Goal: Navigation & Orientation: Find specific page/section

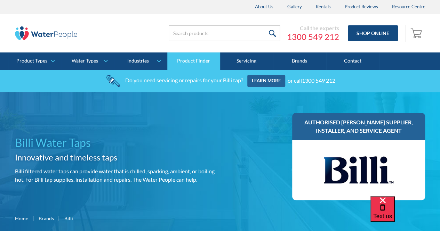
click at [192, 62] on link "Product Finder" at bounding box center [193, 61] width 53 height 17
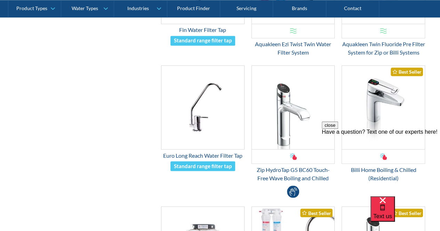
scroll to position [505, 0]
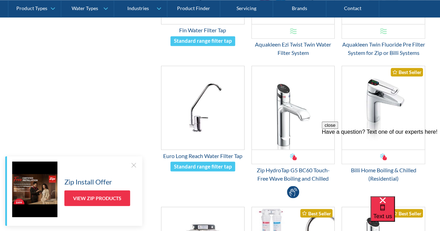
click at [130, 165] on div at bounding box center [133, 165] width 7 height 7
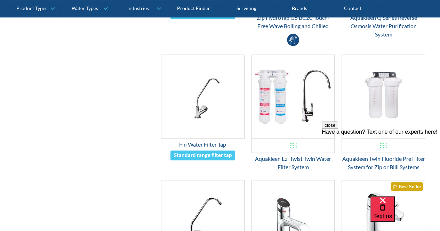
scroll to position [193, 0]
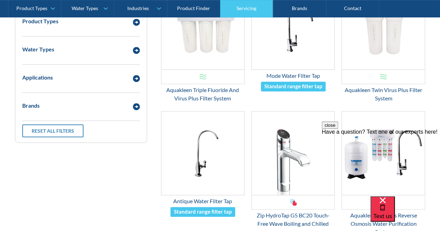
click at [255, 12] on link "Servicing" at bounding box center [246, 8] width 53 height 17
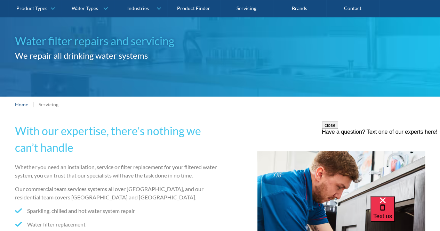
scroll to position [66, 0]
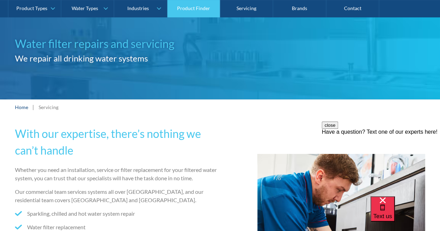
click at [182, 14] on link "Product Finder" at bounding box center [193, 8] width 53 height 17
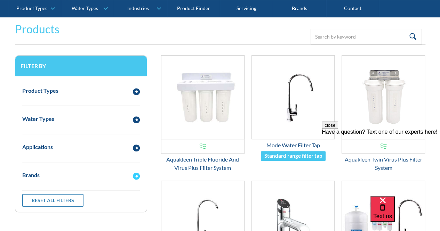
click at [140, 178] on div "Email Form 3" at bounding box center [136, 175] width 14 height 9
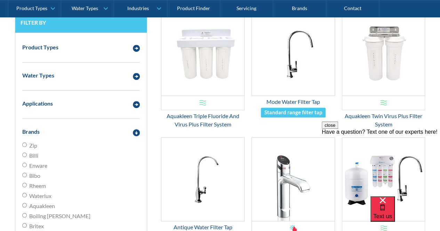
scroll to position [167, 0]
click at [24, 155] on input "Billi" at bounding box center [24, 154] width 5 height 5
radio input "true"
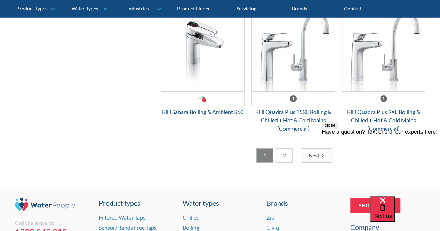
scroll to position [1041, 0]
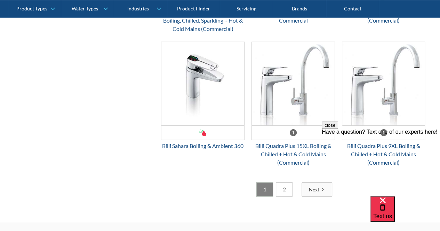
click at [288, 189] on link "2" at bounding box center [284, 190] width 17 height 14
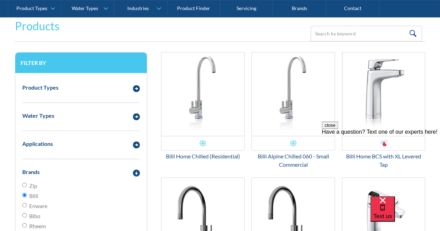
scroll to position [126, 0]
click at [338, 129] on button "close" at bounding box center [330, 125] width 16 height 7
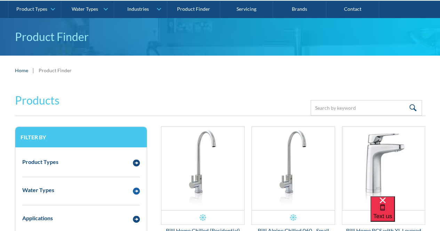
scroll to position [51, 0]
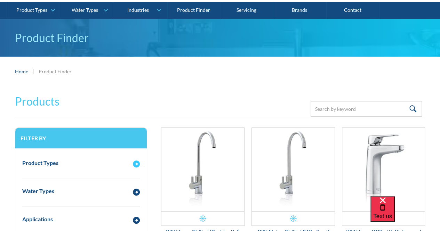
click at [135, 165] on img "Email Form 3" at bounding box center [136, 164] width 7 height 7
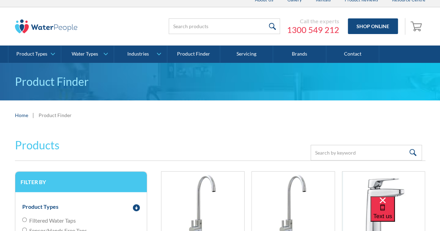
scroll to position [0, 0]
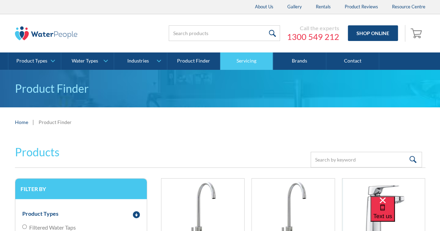
click at [248, 58] on link "Servicing" at bounding box center [246, 61] width 53 height 17
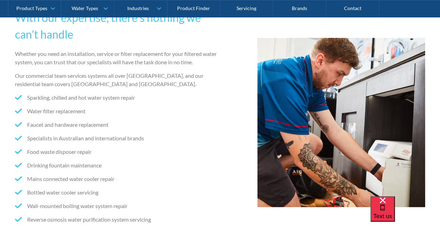
scroll to position [182, 0]
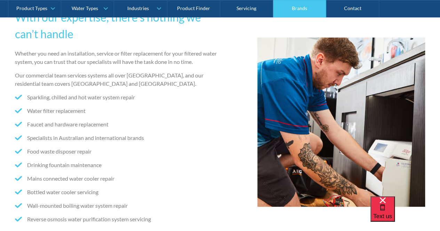
click at [300, 17] on link "Brands" at bounding box center [299, 8] width 53 height 17
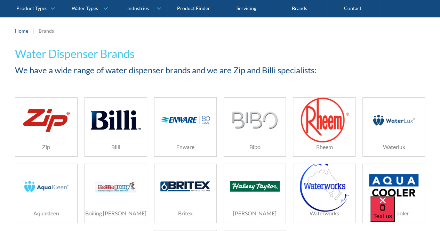
scroll to position [94, 0]
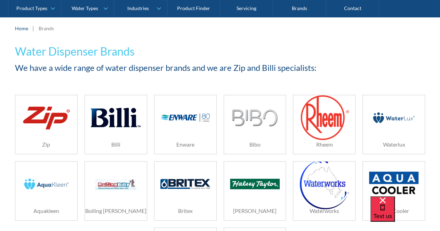
click at [99, 126] on img at bounding box center [115, 117] width 49 height 33
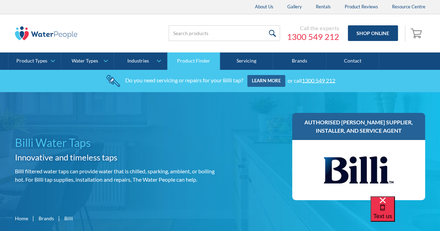
click at [202, 61] on link "Product Finder" at bounding box center [193, 61] width 53 height 17
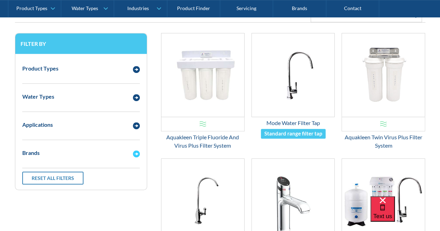
scroll to position [146, 0]
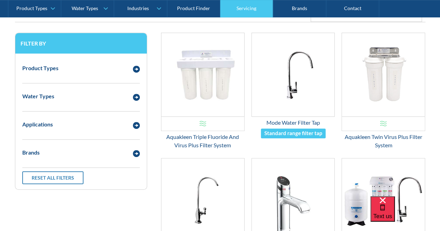
click at [265, 11] on link "Servicing" at bounding box center [246, 8] width 53 height 17
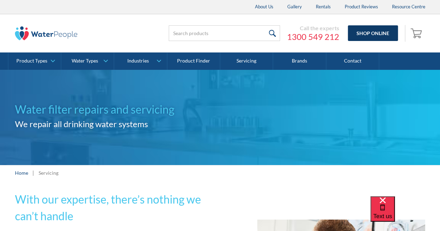
click at [367, 31] on link "Shop Online" at bounding box center [373, 33] width 50 height 16
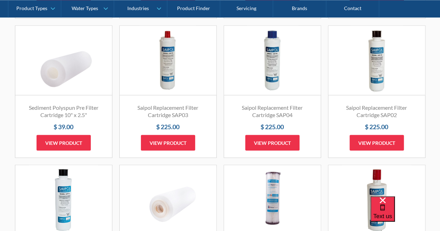
scroll to position [560, 0]
